Goal: Task Accomplishment & Management: Manage account settings

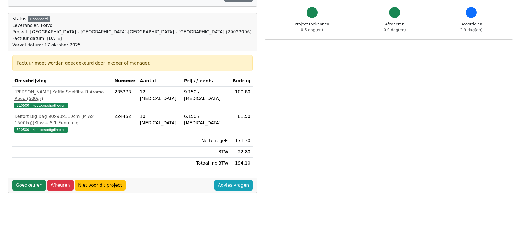
scroll to position [55, 0]
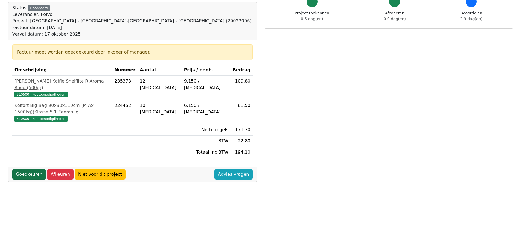
click at [33, 169] on link "Goedkeuren" at bounding box center [29, 174] width 34 height 10
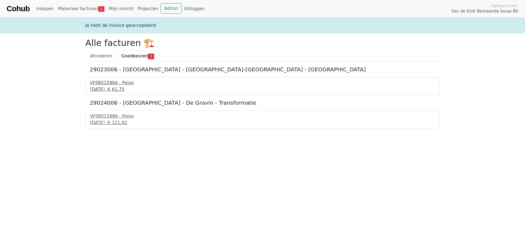
click at [113, 85] on div "VF08515984 - Polvo" at bounding box center [262, 83] width 345 height 7
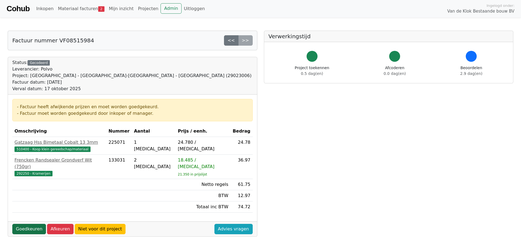
click at [28, 224] on link "Goedkeuren" at bounding box center [29, 229] width 34 height 10
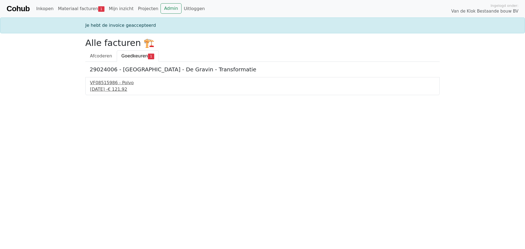
click at [119, 87] on div "26 september 2025 - € 121,92" at bounding box center [262, 89] width 345 height 7
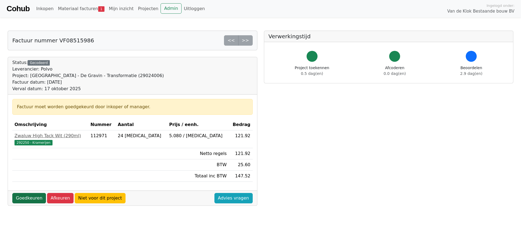
click at [33, 196] on link "Goedkeuren" at bounding box center [29, 198] width 34 height 10
